Goal: Information Seeking & Learning: Learn about a topic

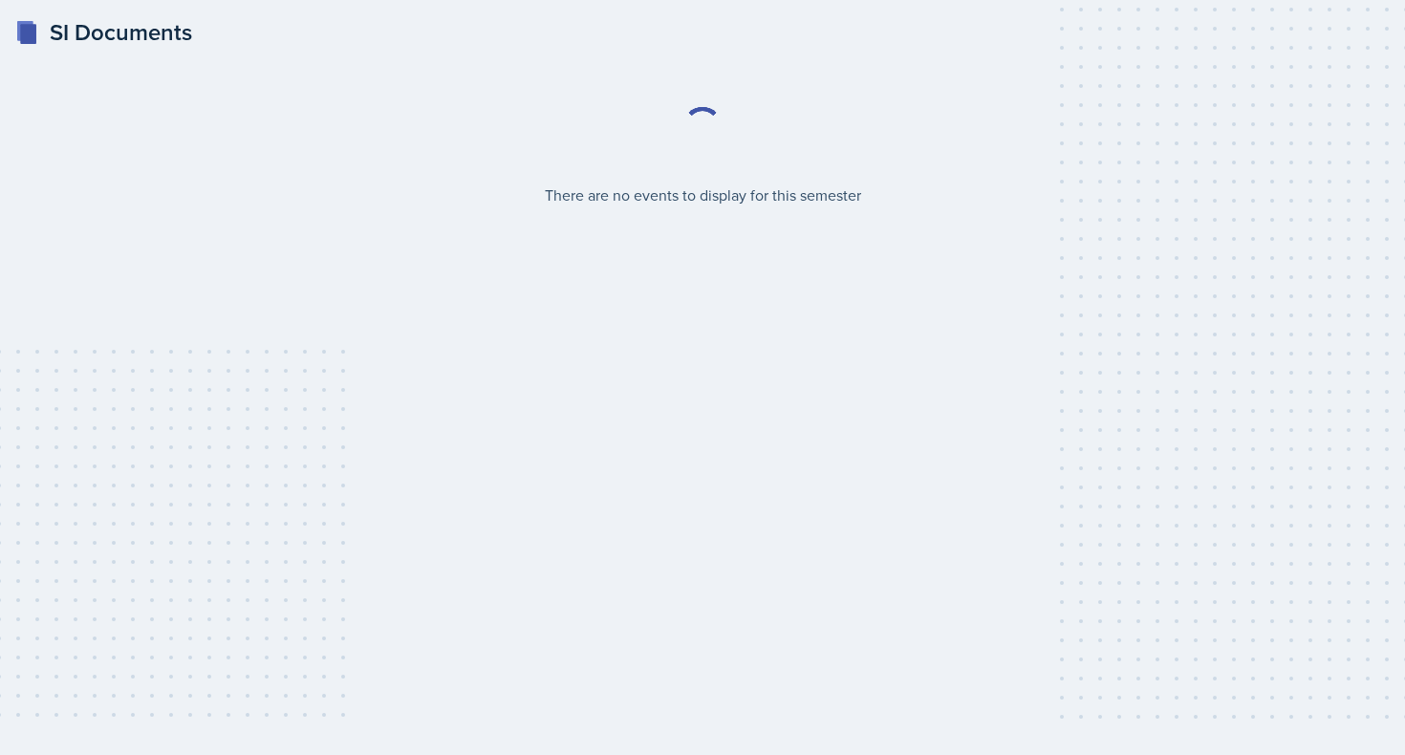
select select "2bed604d-1099-4043-b1bc-2365e8740244"
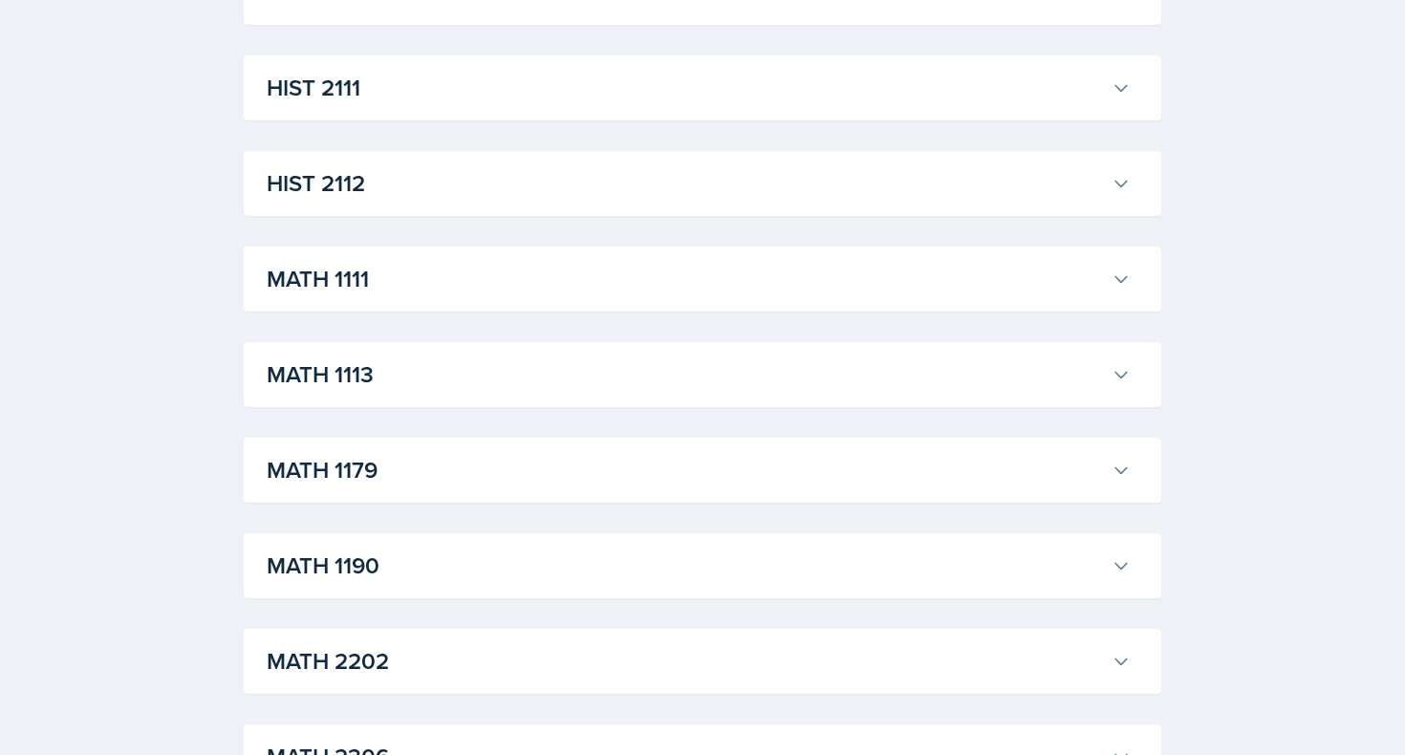
scroll to position [1367, 0]
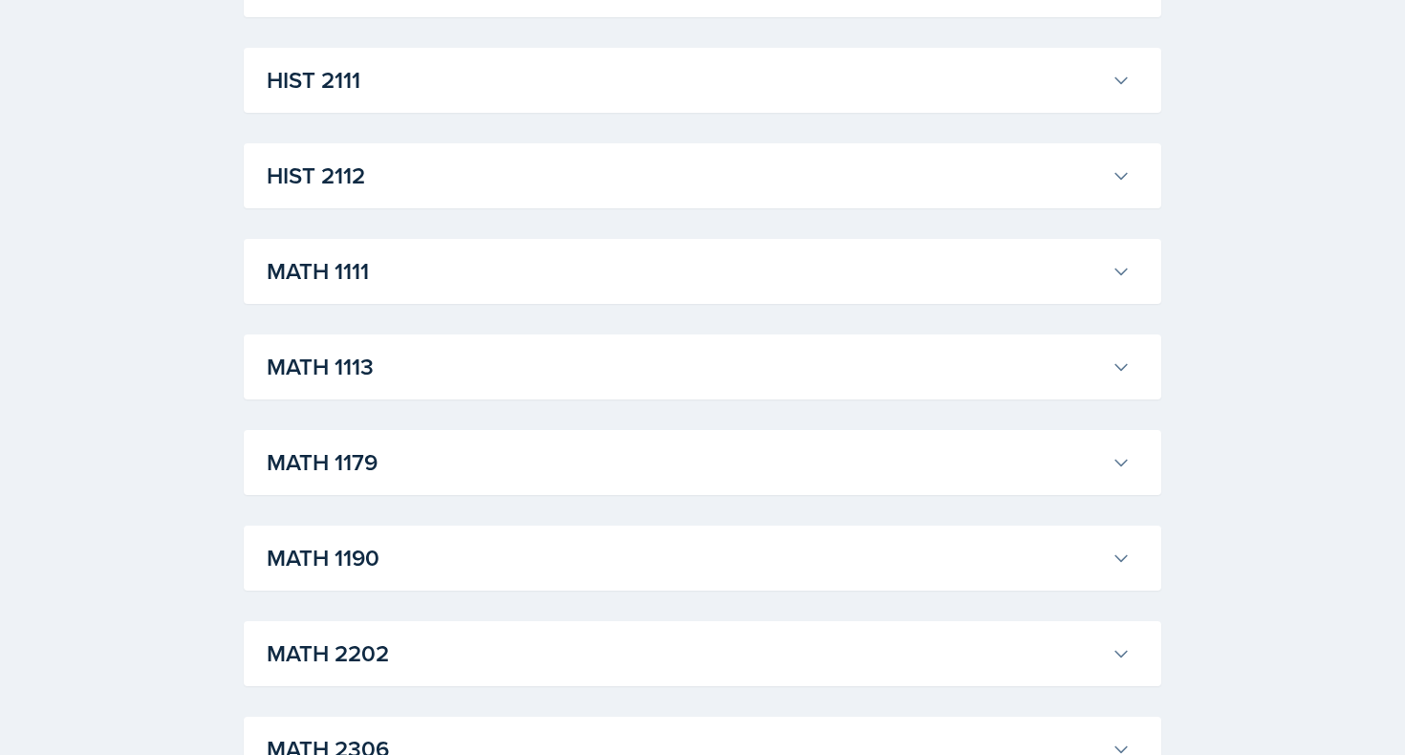
click at [307, 288] on h3 "MATH 1111" at bounding box center [685, 271] width 837 height 34
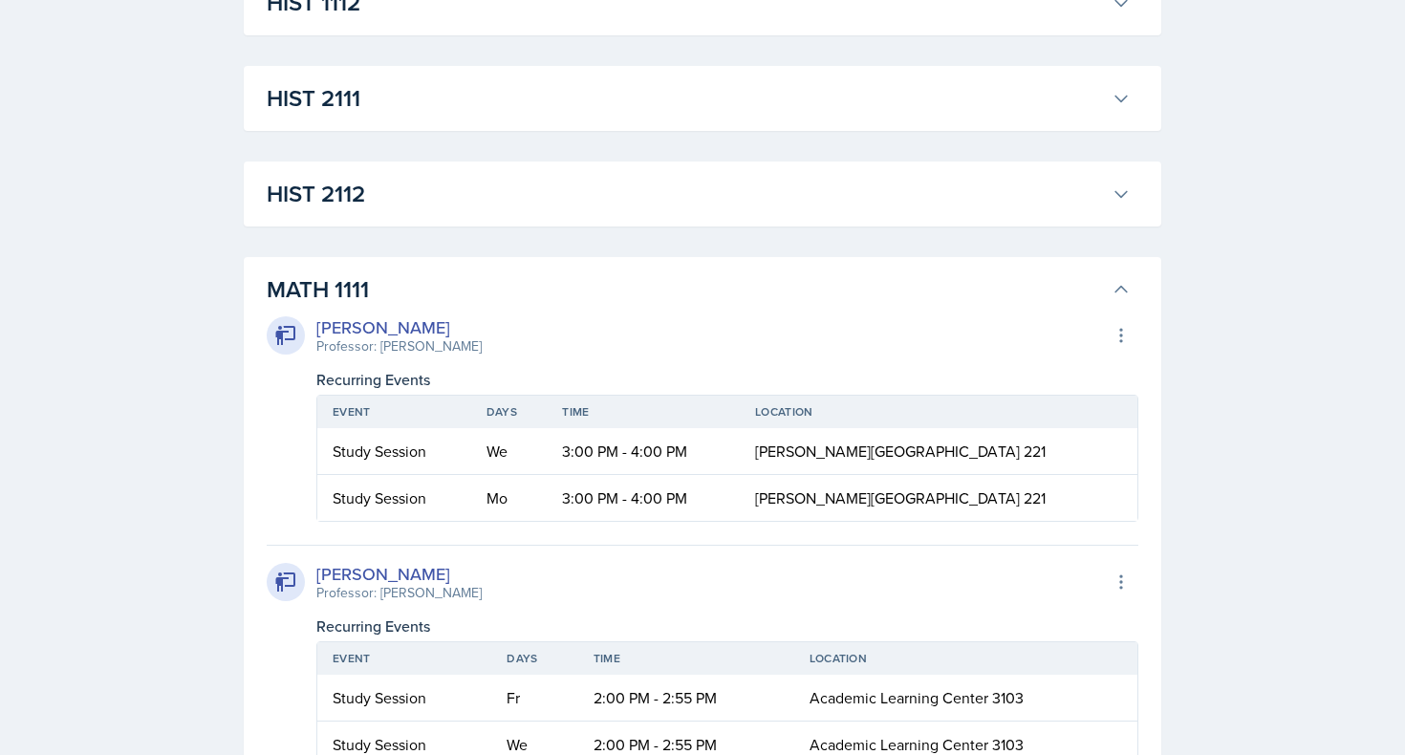
scroll to position [1346, 0]
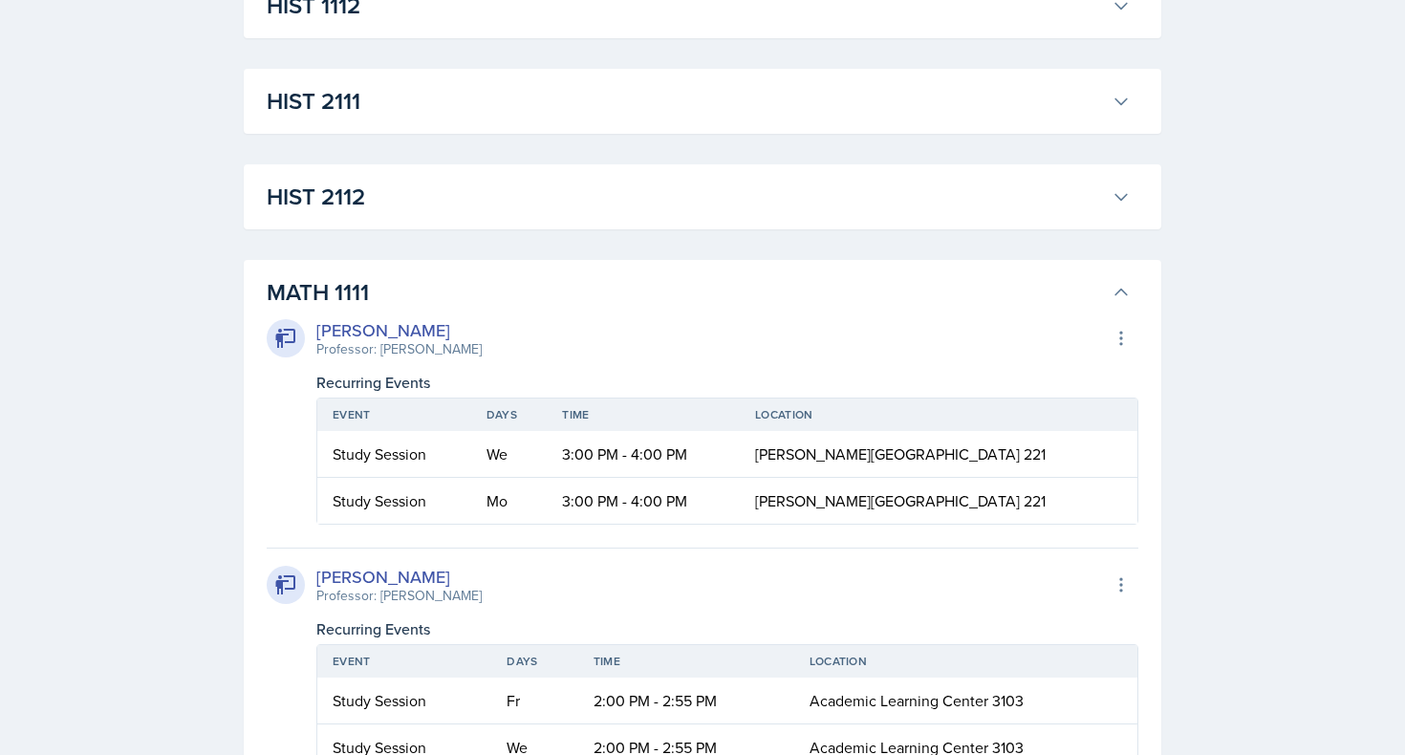
click at [320, 284] on h3 "MATH 1111" at bounding box center [685, 292] width 837 height 34
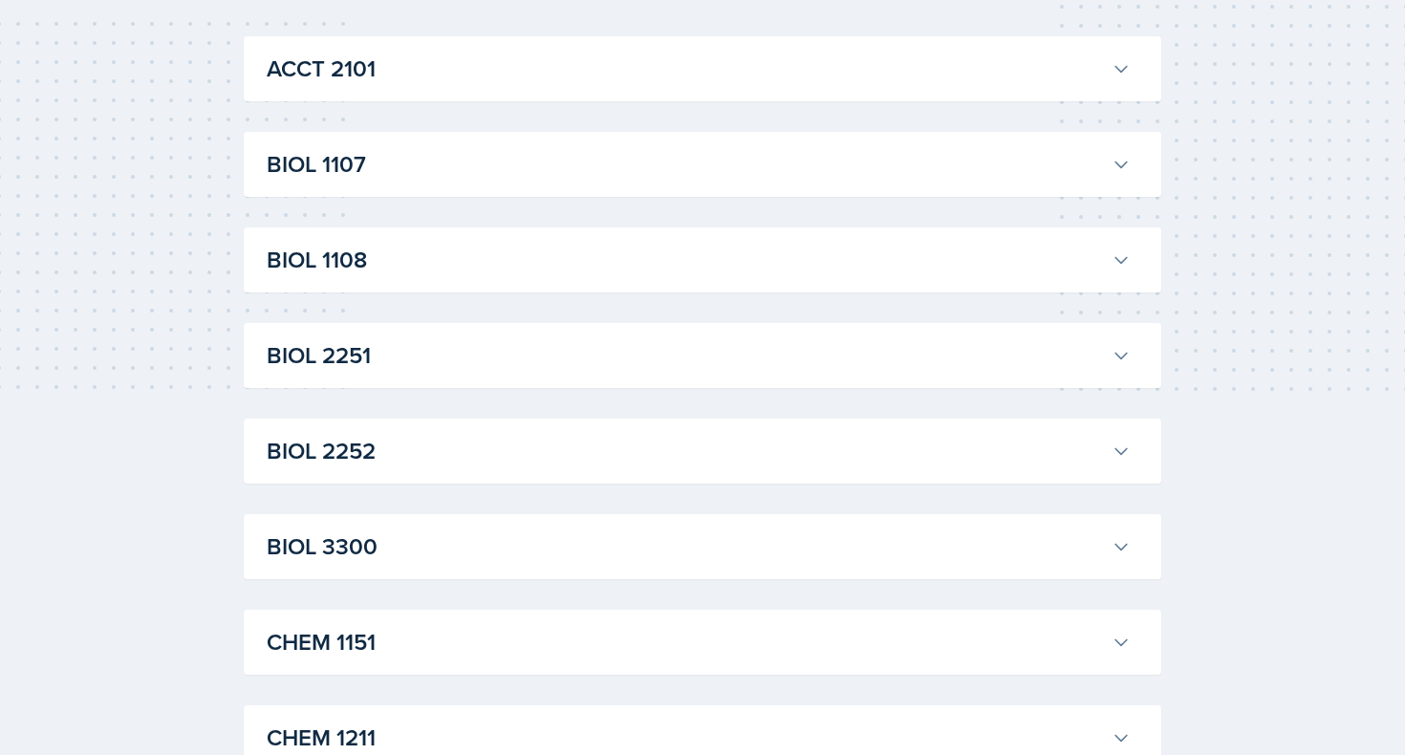
scroll to position [317, 0]
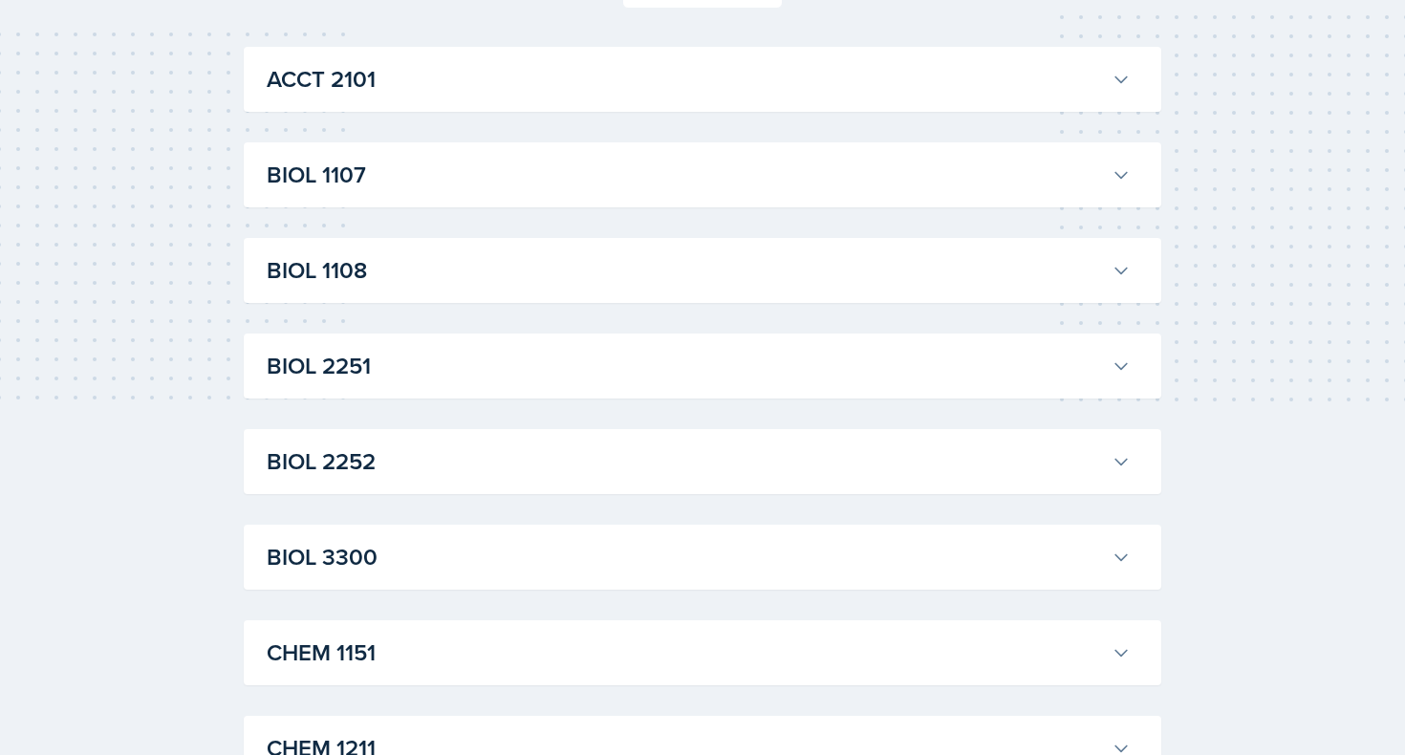
click at [302, 185] on h3 "BIOL 1107" at bounding box center [685, 175] width 837 height 34
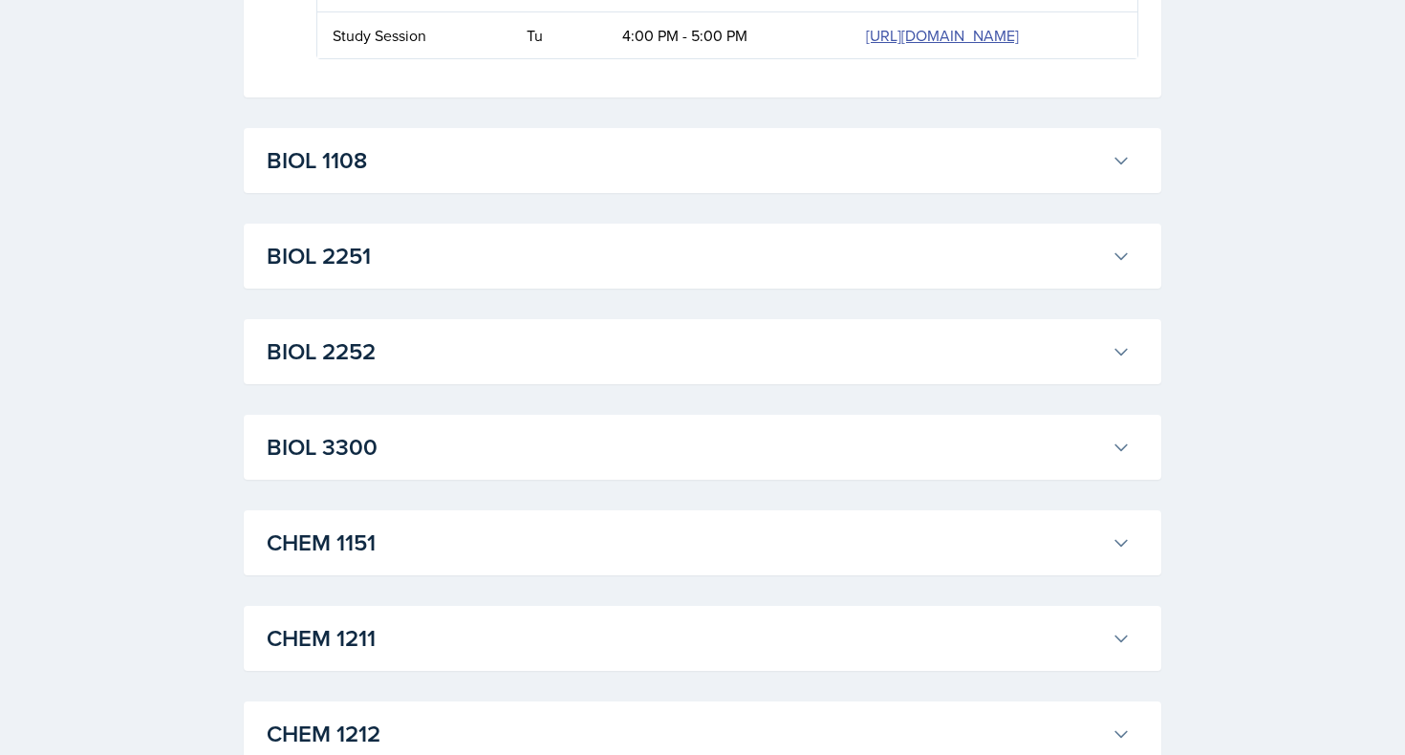
scroll to position [1179, 0]
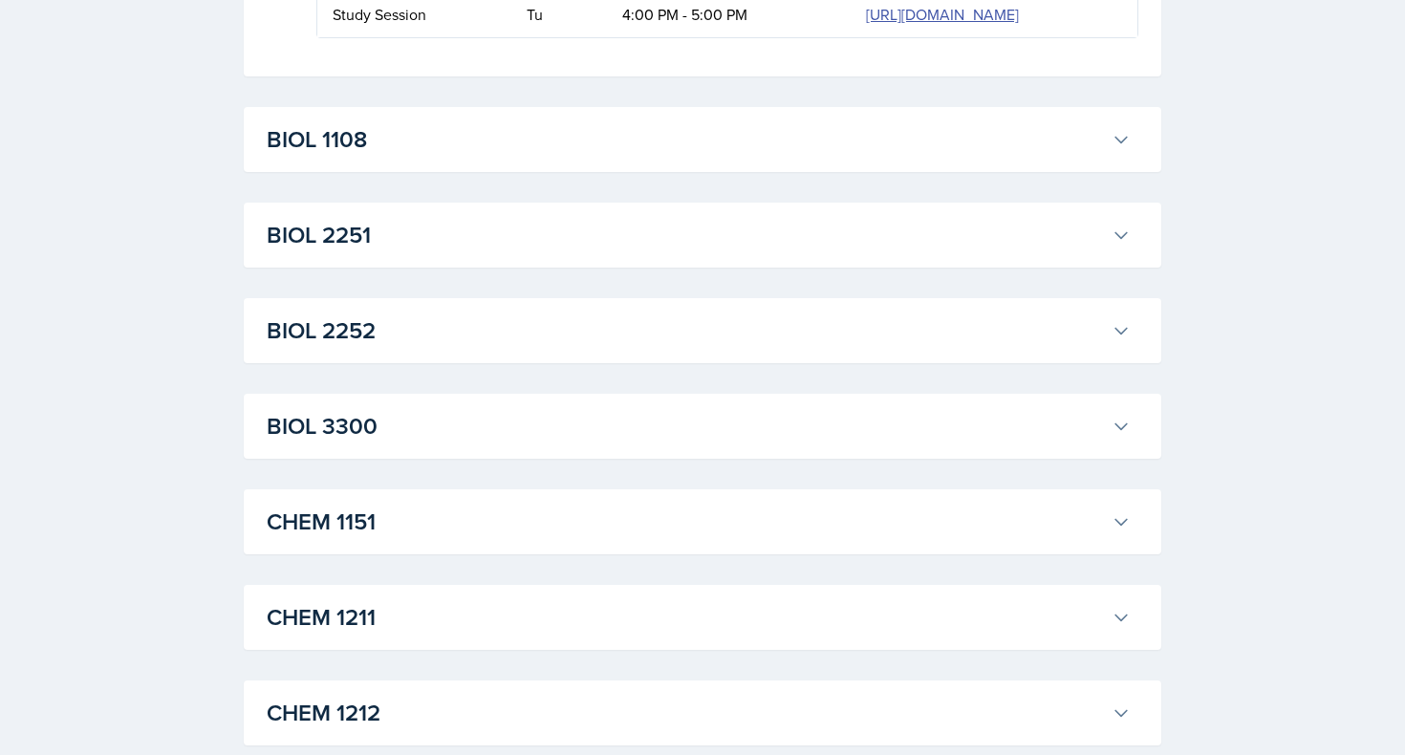
click at [279, 157] on h3 "BIOL 1108" at bounding box center [685, 139] width 837 height 34
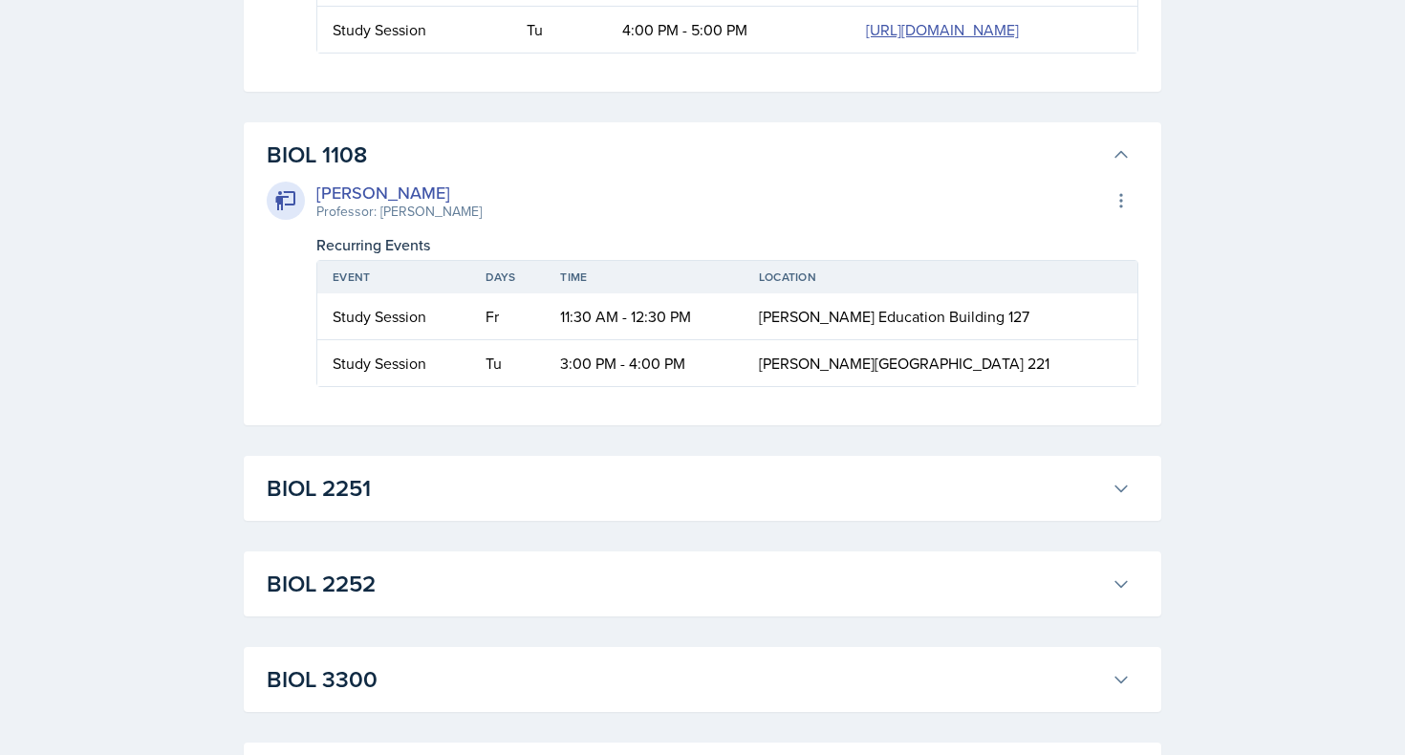
scroll to position [1068, 0]
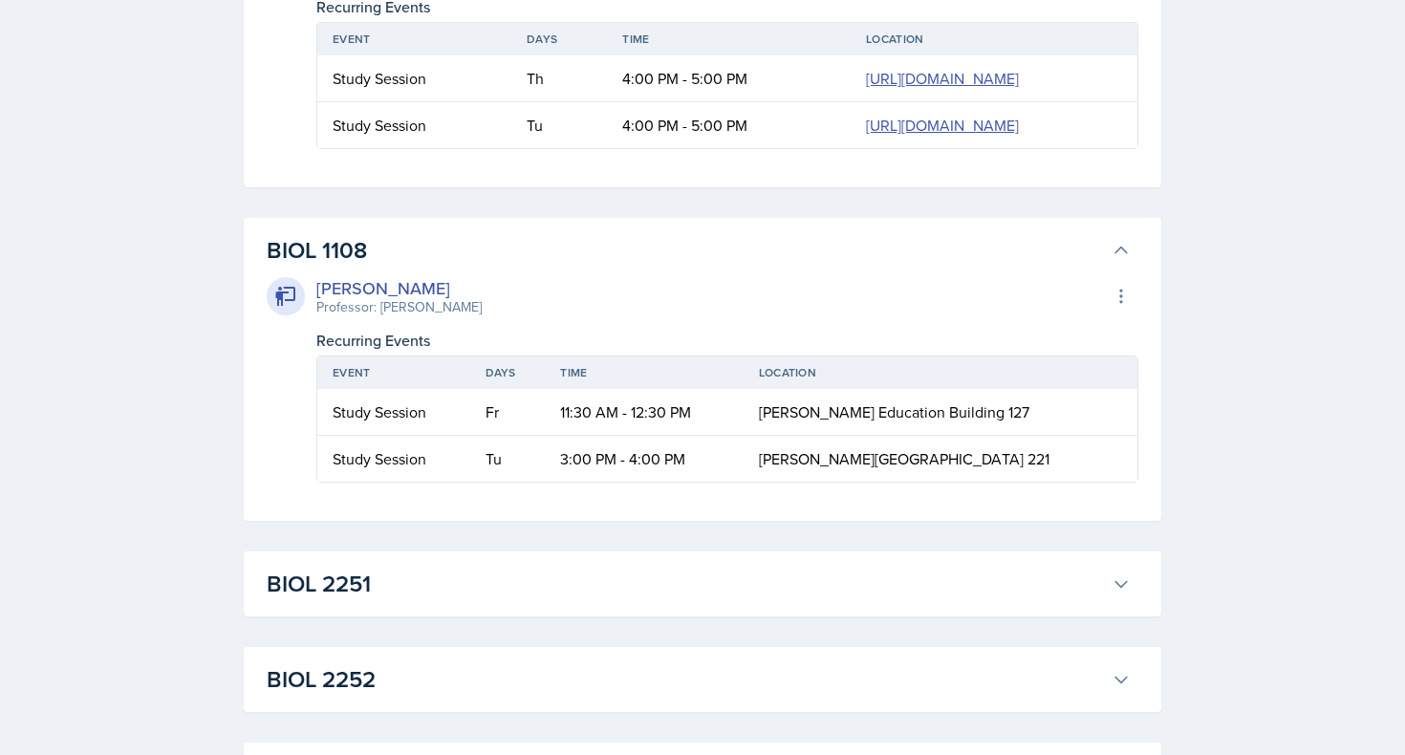
click at [277, 268] on h3 "BIOL 1108" at bounding box center [685, 250] width 837 height 34
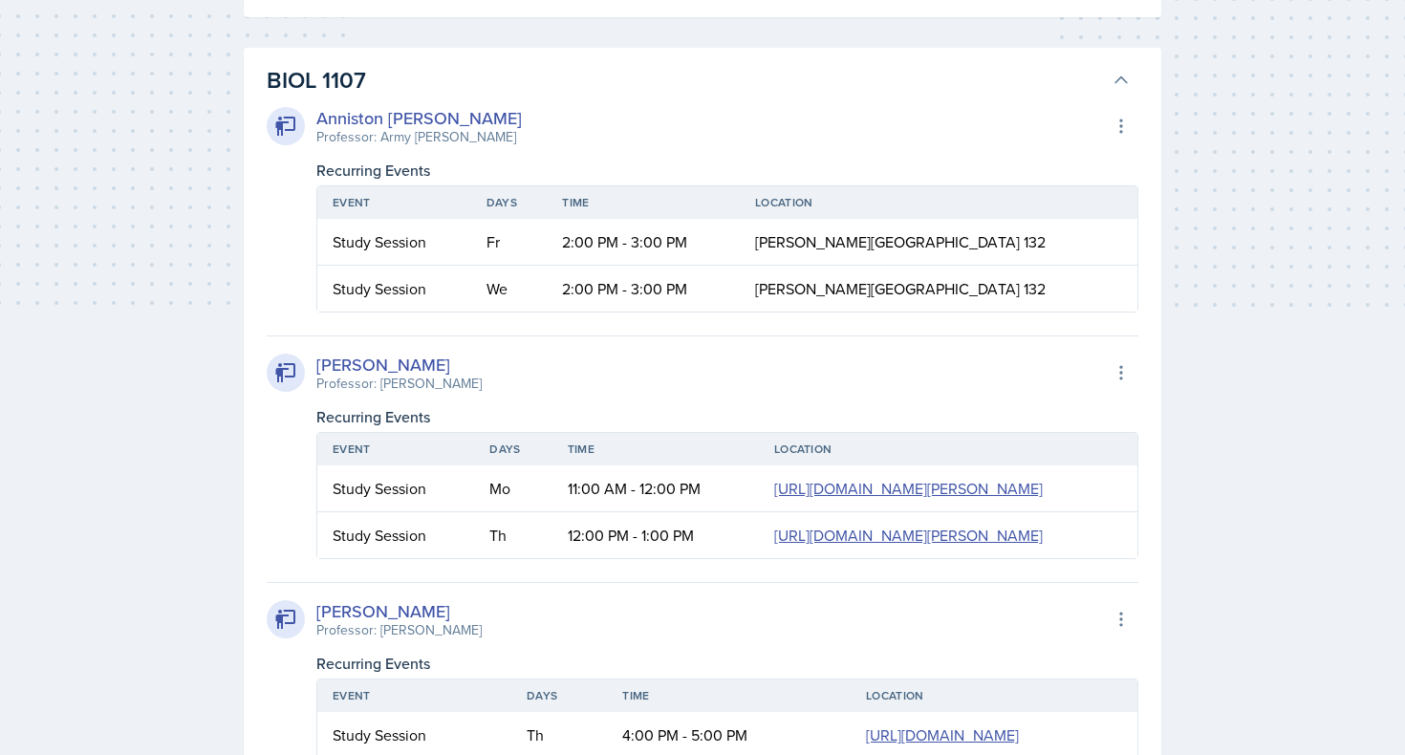
scroll to position [346, 0]
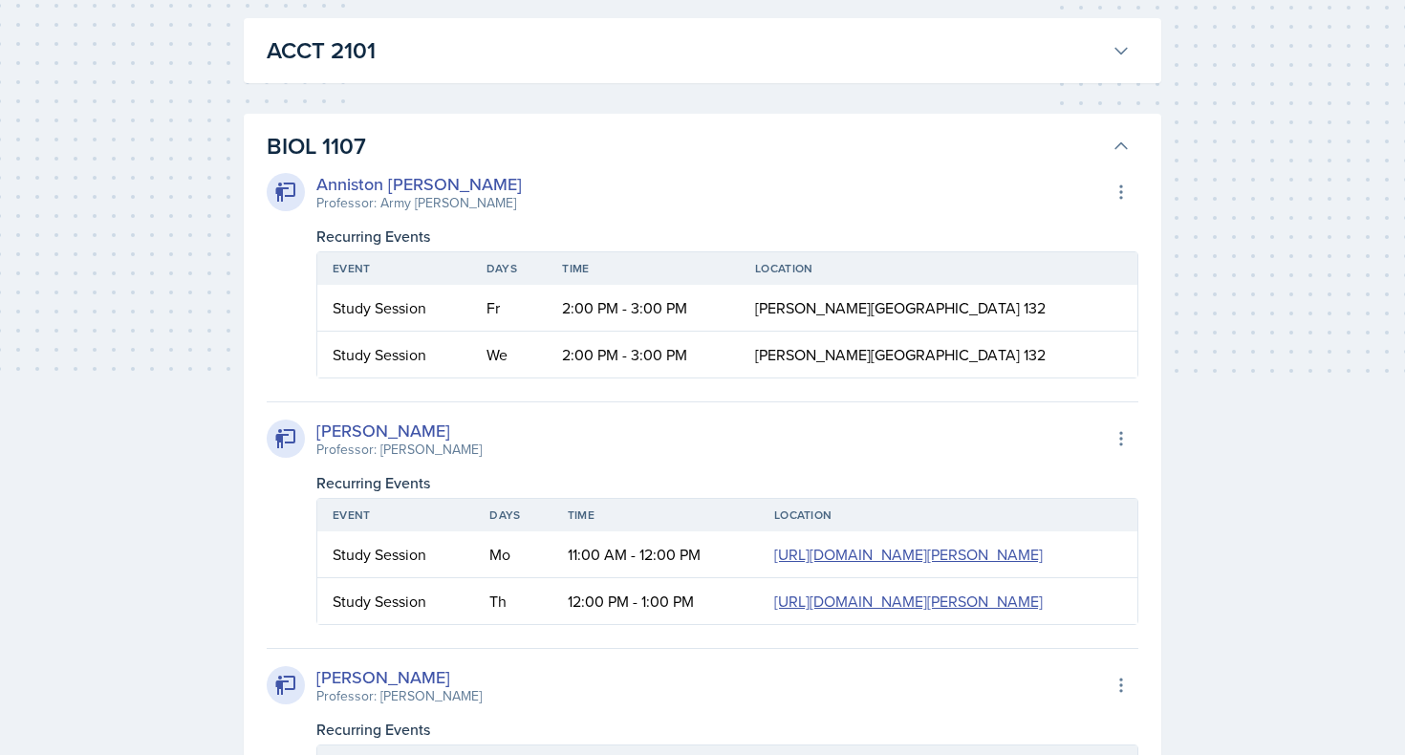
click at [335, 159] on h3 "BIOL 1107" at bounding box center [685, 146] width 837 height 34
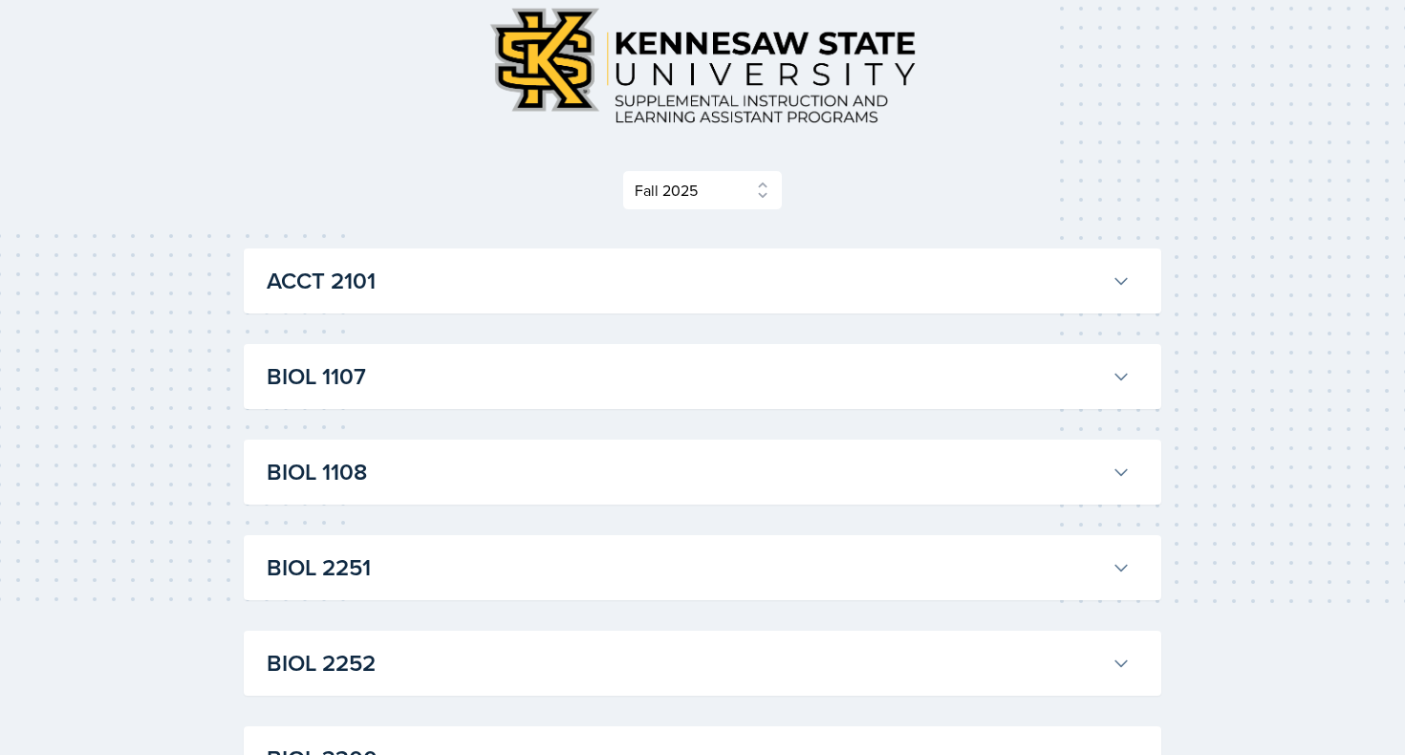
scroll to position [97, 0]
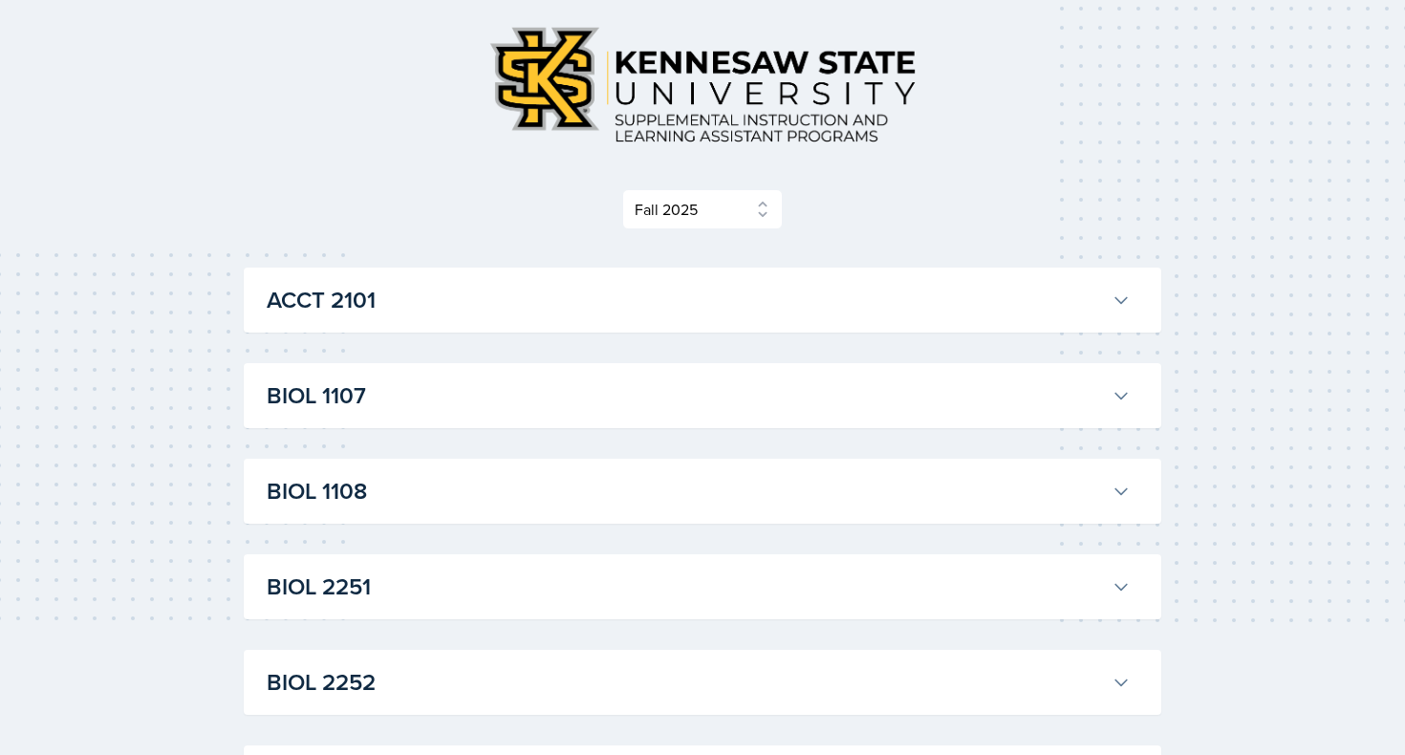
click at [286, 306] on h3 "ACCT 2101" at bounding box center [685, 300] width 837 height 34
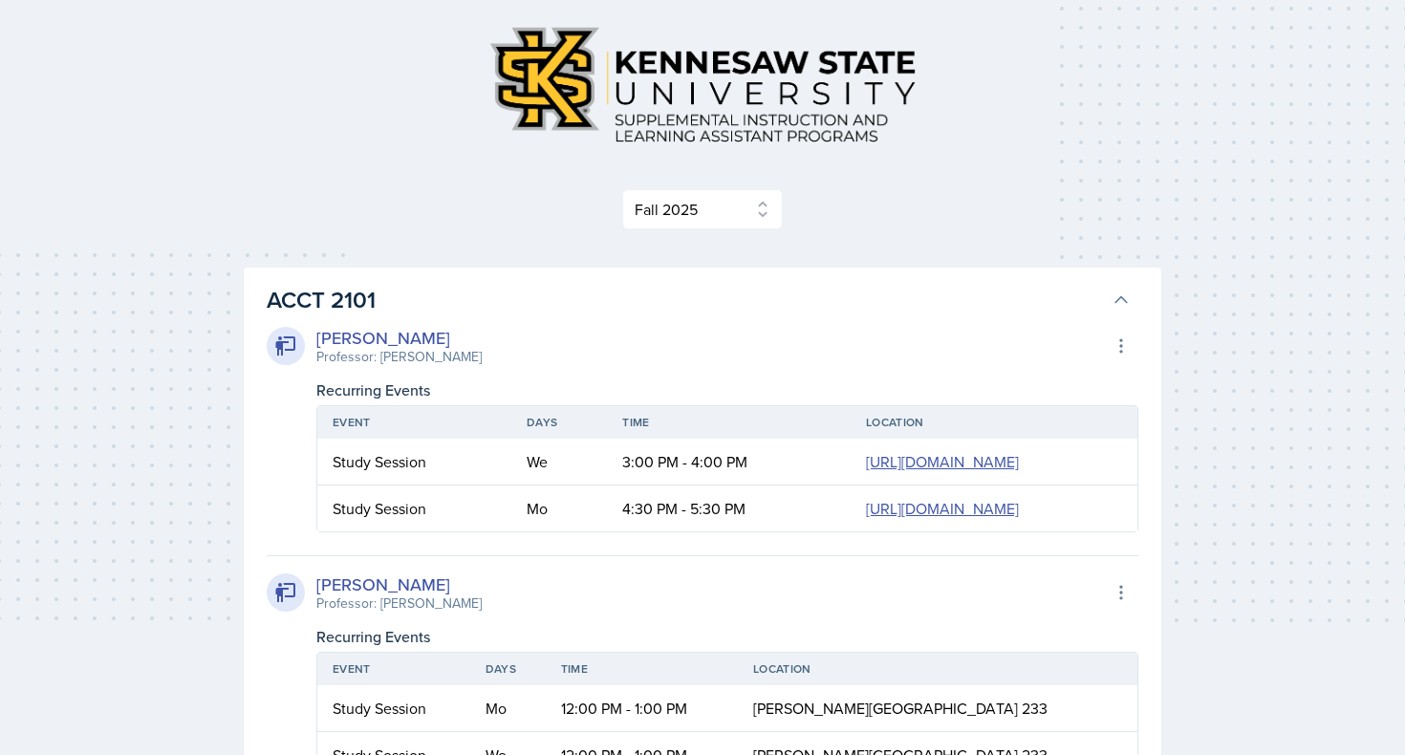
click at [285, 308] on h3 "ACCT 2101" at bounding box center [685, 300] width 837 height 34
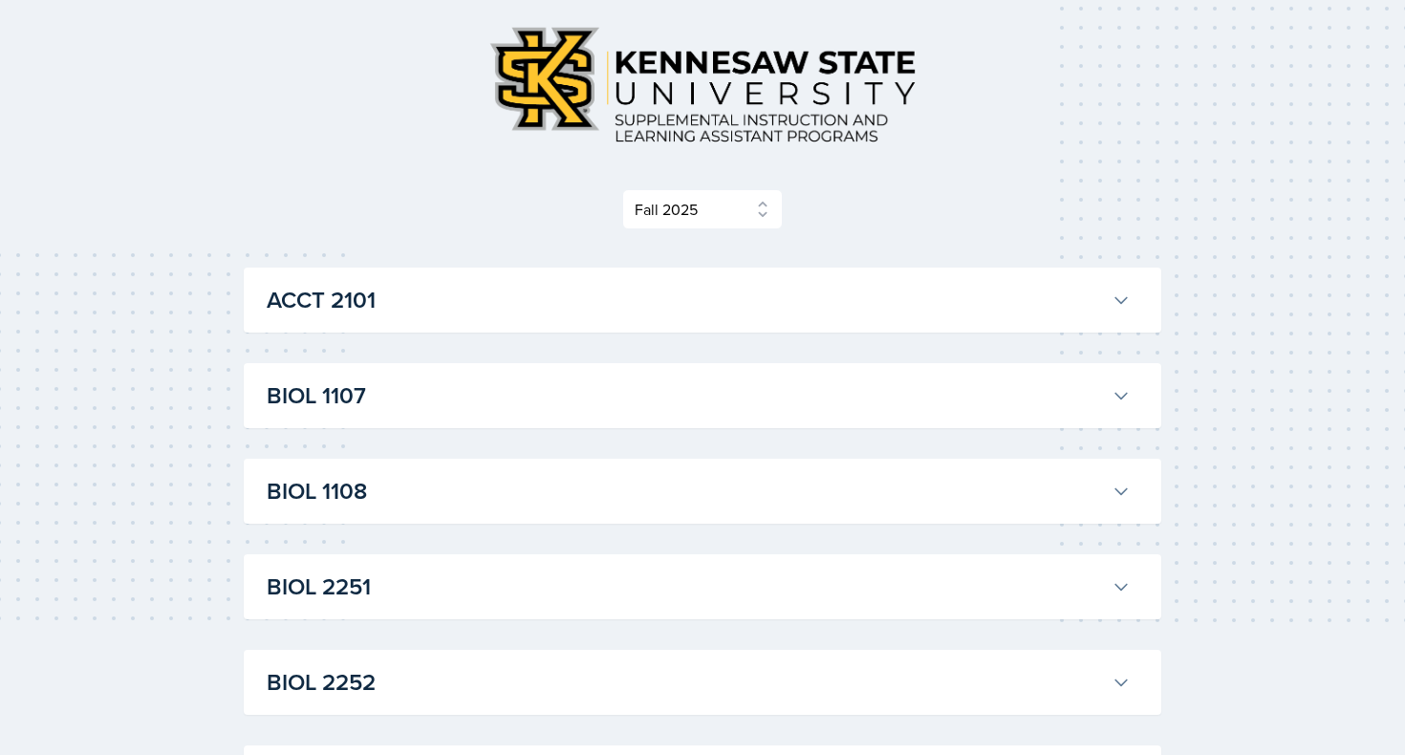
click at [285, 308] on h3 "ACCT 2101" at bounding box center [685, 300] width 837 height 34
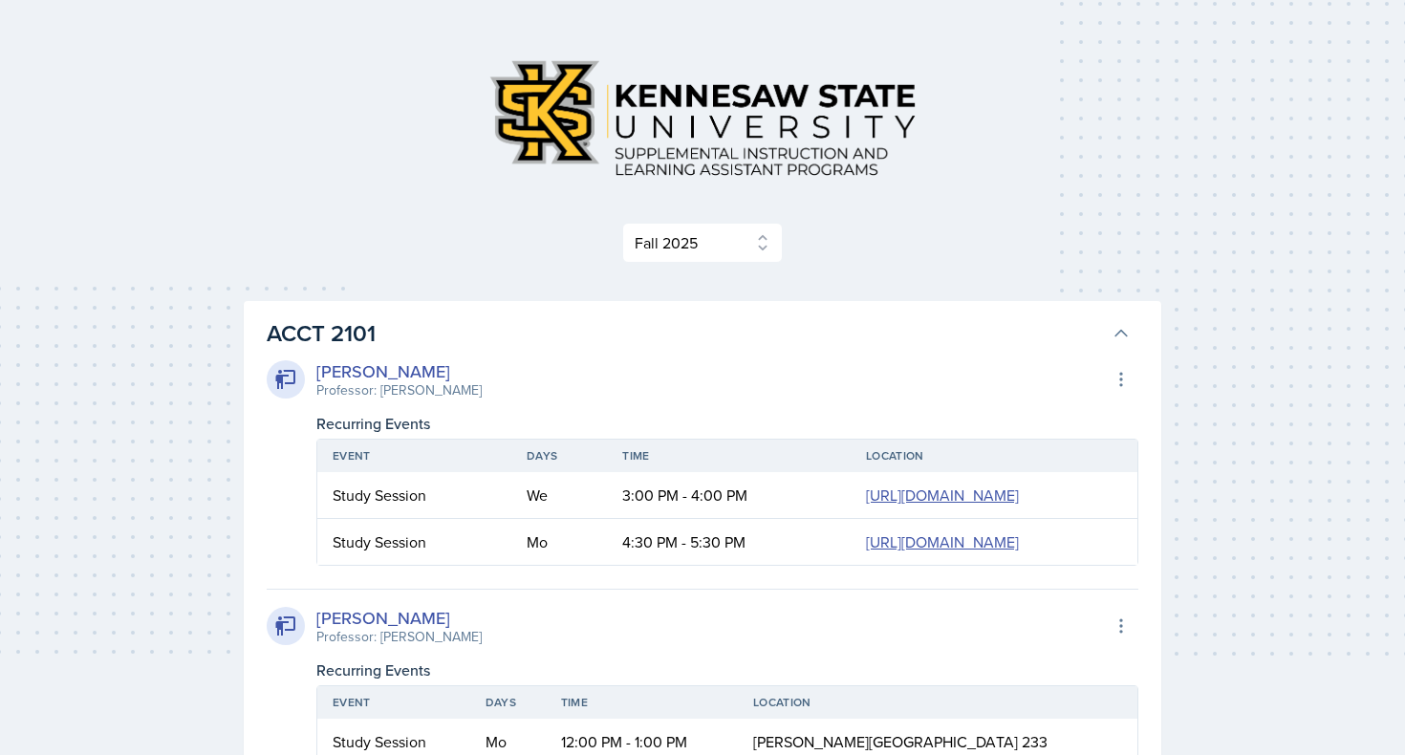
scroll to position [26, 0]
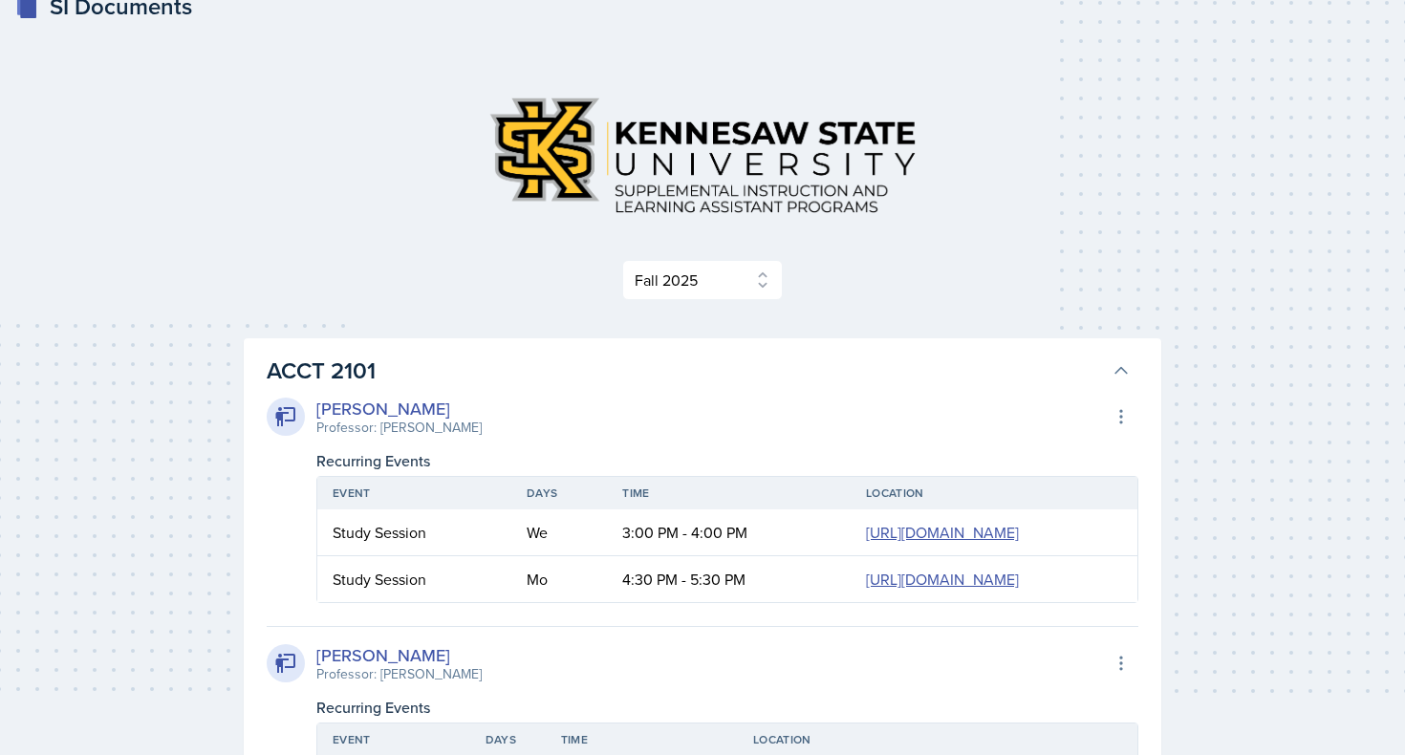
click at [305, 353] on button "ACCT 2101" at bounding box center [698, 371] width 871 height 42
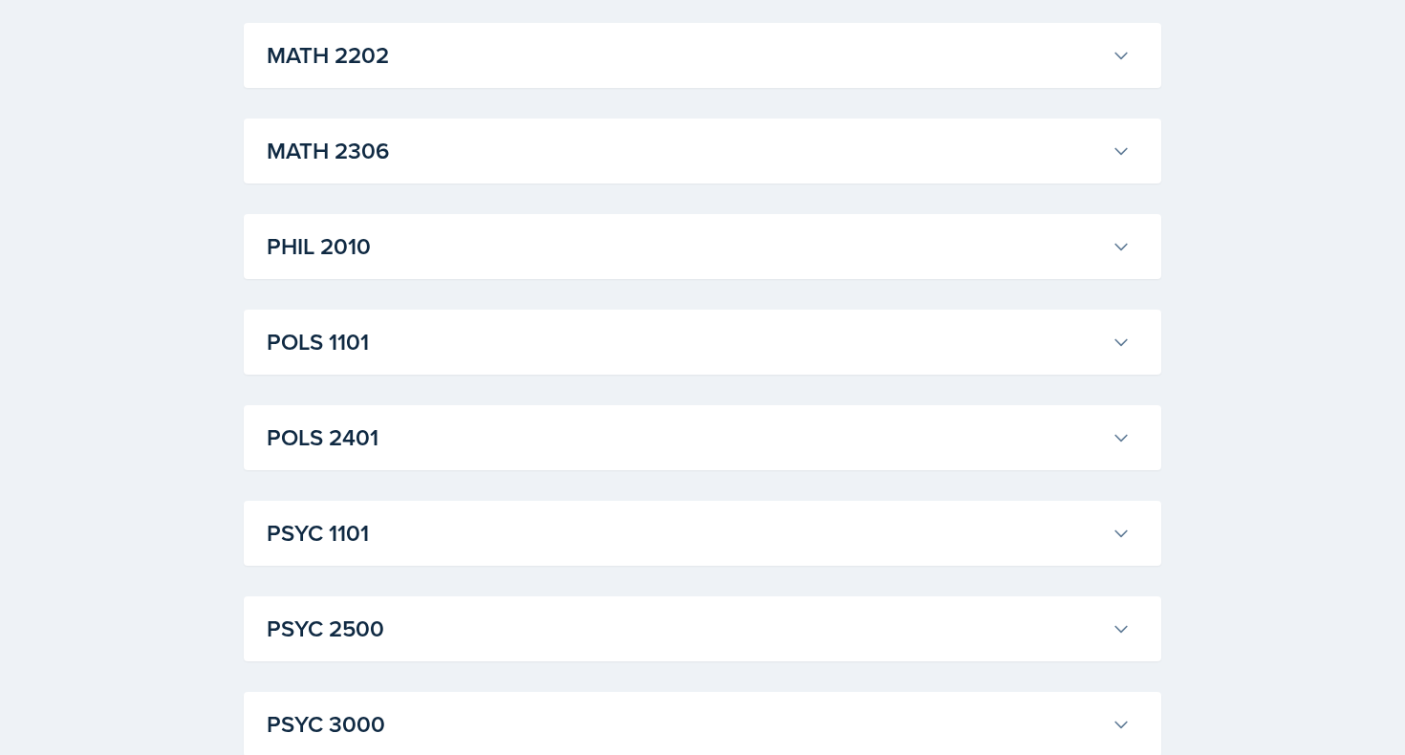
scroll to position [1954, 0]
